Goal: Information Seeking & Learning: Understand process/instructions

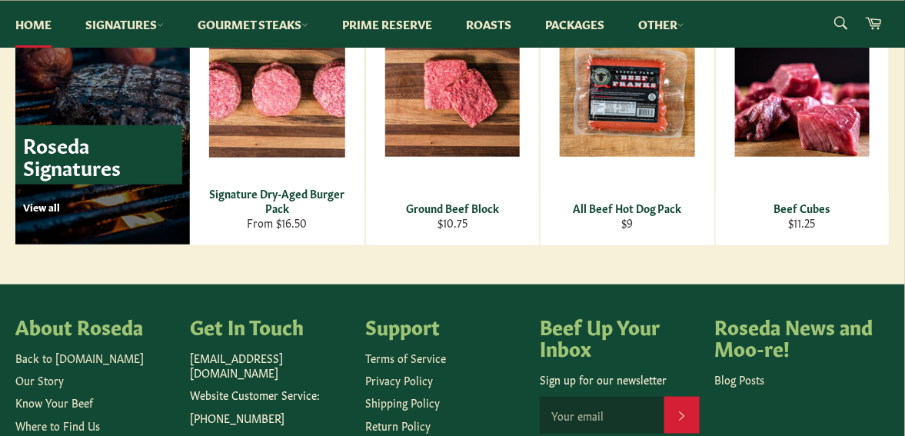
scroll to position [2401, 0]
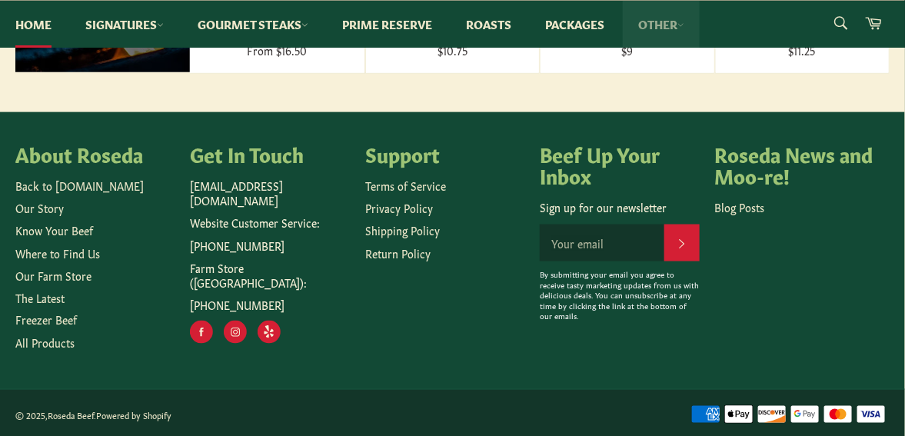
click at [650, 28] on link "Other" at bounding box center [661, 24] width 77 height 47
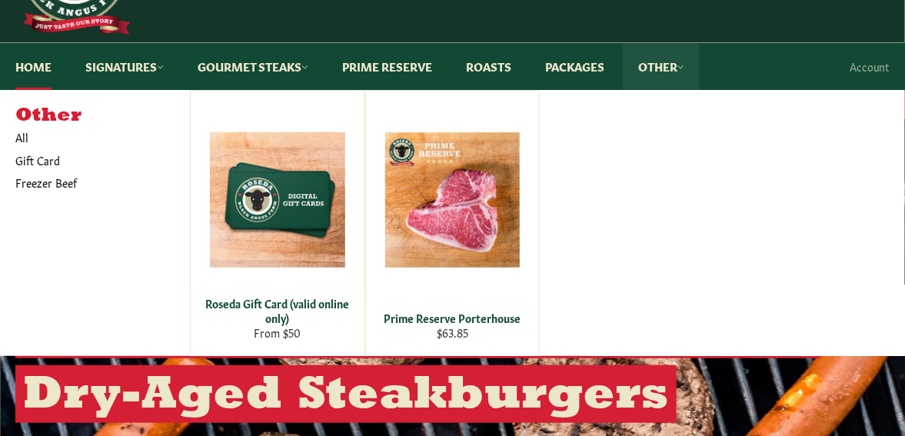
scroll to position [65, 0]
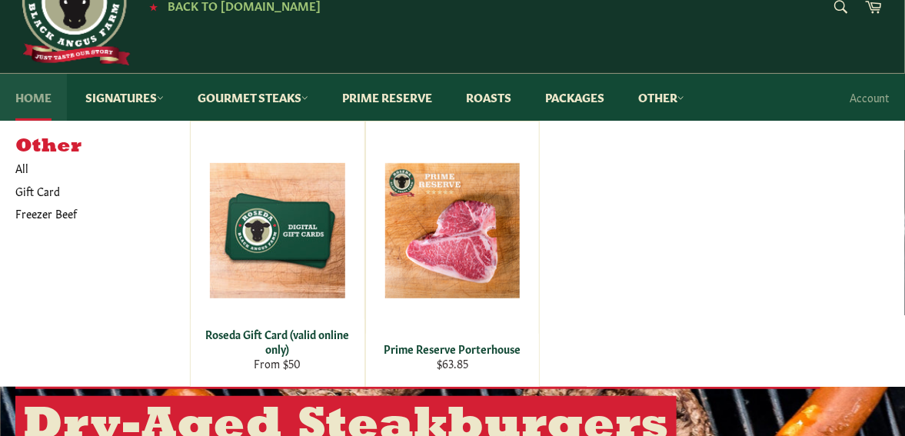
click at [22, 94] on link "Home" at bounding box center [33, 97] width 67 height 47
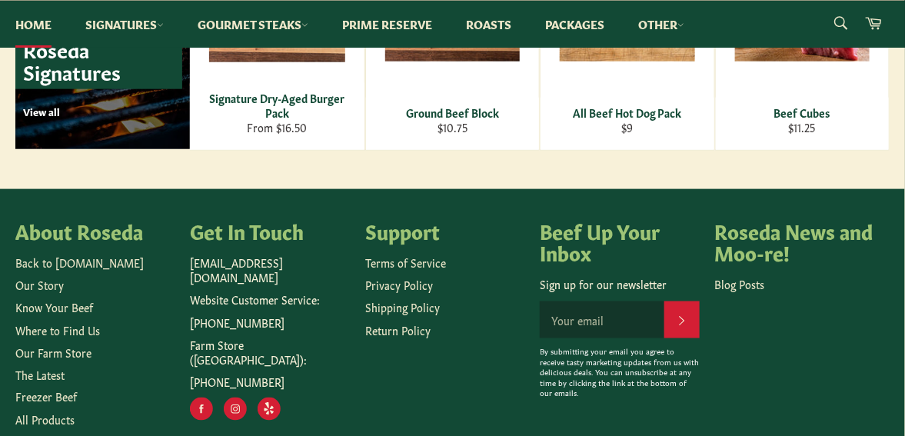
scroll to position [2355, 0]
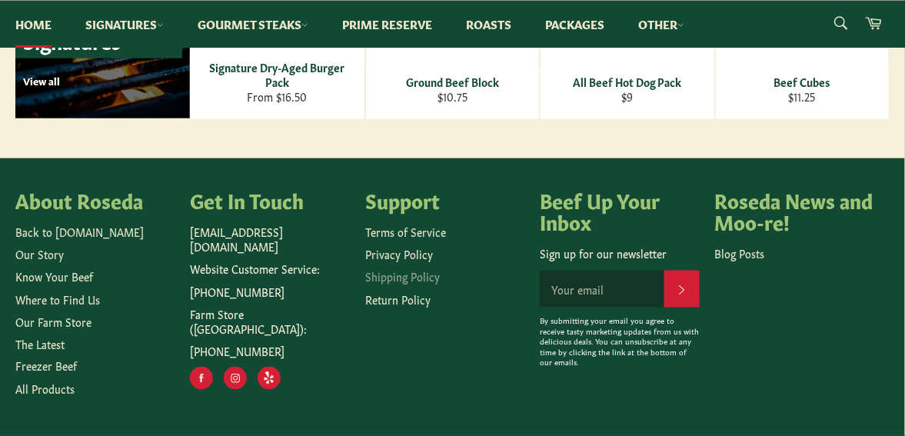
click at [393, 271] on link "Shipping Policy" at bounding box center [402, 275] width 75 height 15
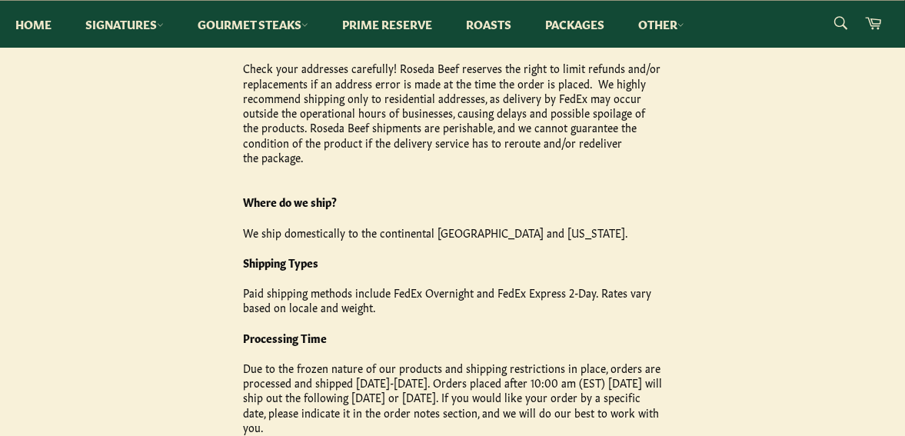
scroll to position [436, 0]
